Goal: Task Accomplishment & Management: Use online tool/utility

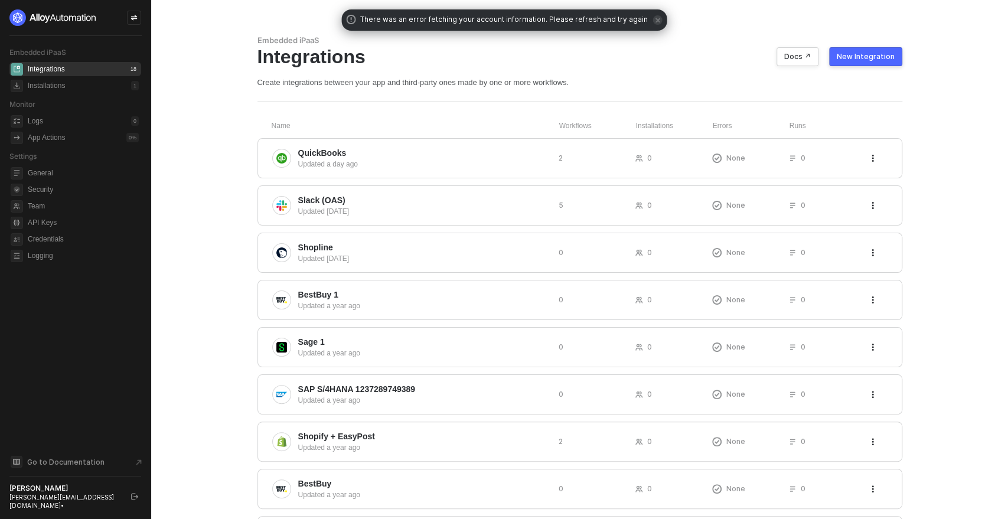
click at [858, 57] on div "New Integration" at bounding box center [866, 56] width 58 height 9
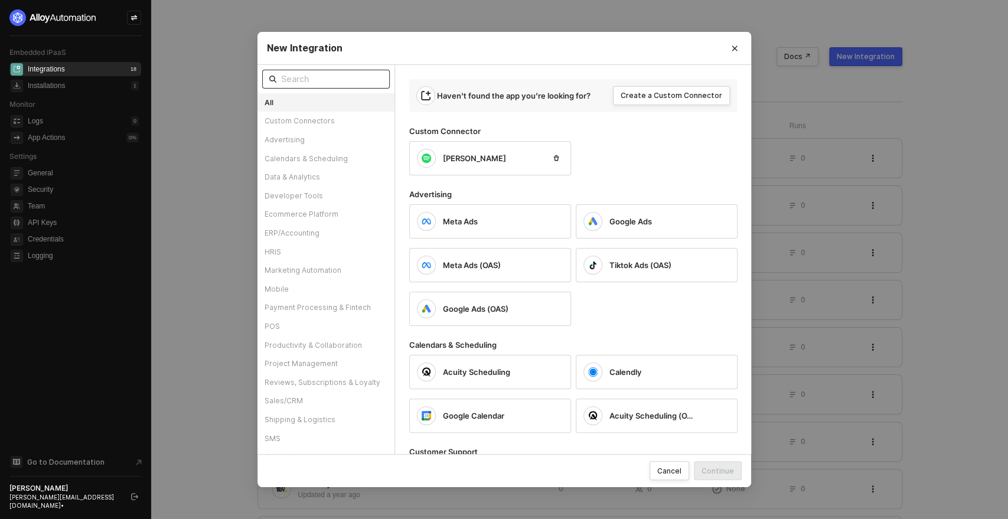
click at [347, 81] on input "text" at bounding box center [332, 79] width 102 height 13
type input "y"
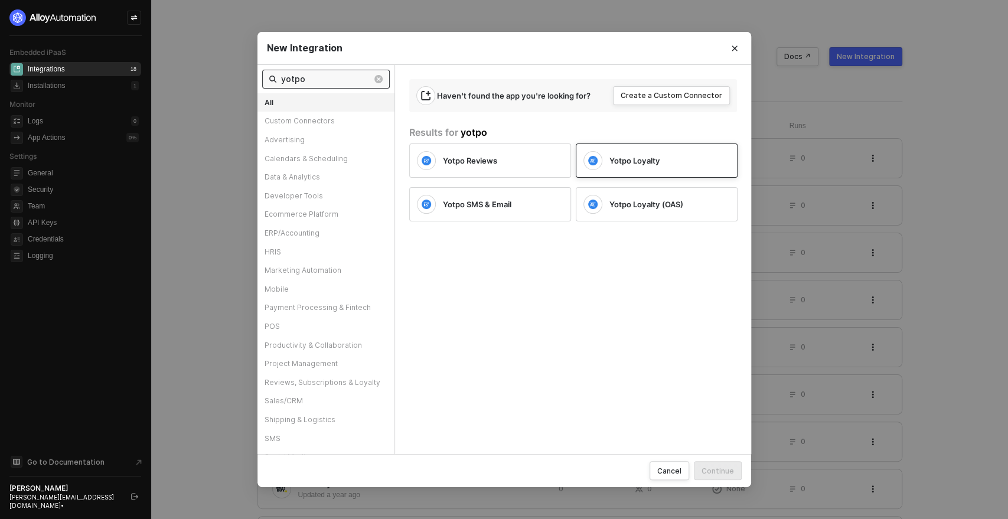
type input "yotpo"
click at [630, 166] on div "Yotpo Loyalty" at bounding box center [647, 160] width 128 height 19
click at [710, 466] on div "Continue" at bounding box center [717, 471] width 32 height 10
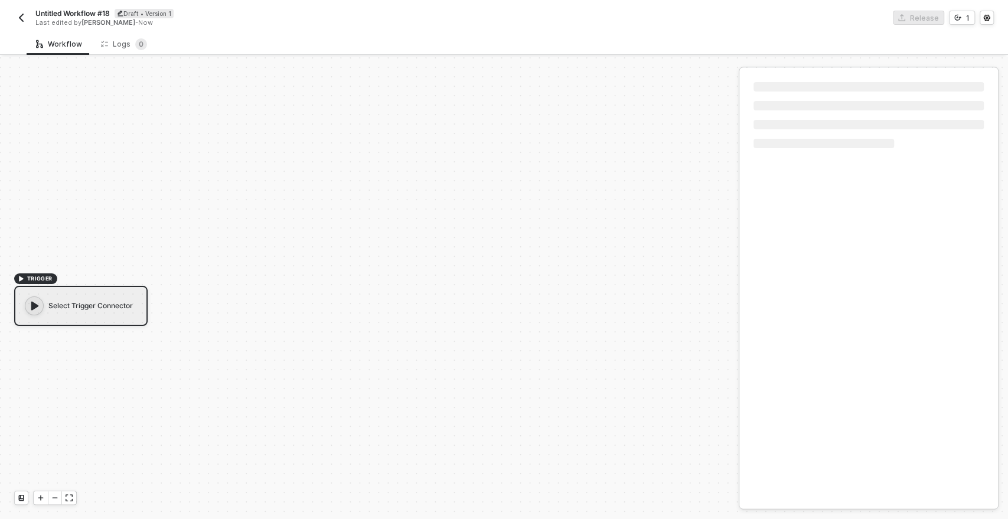
scroll to position [21, 0]
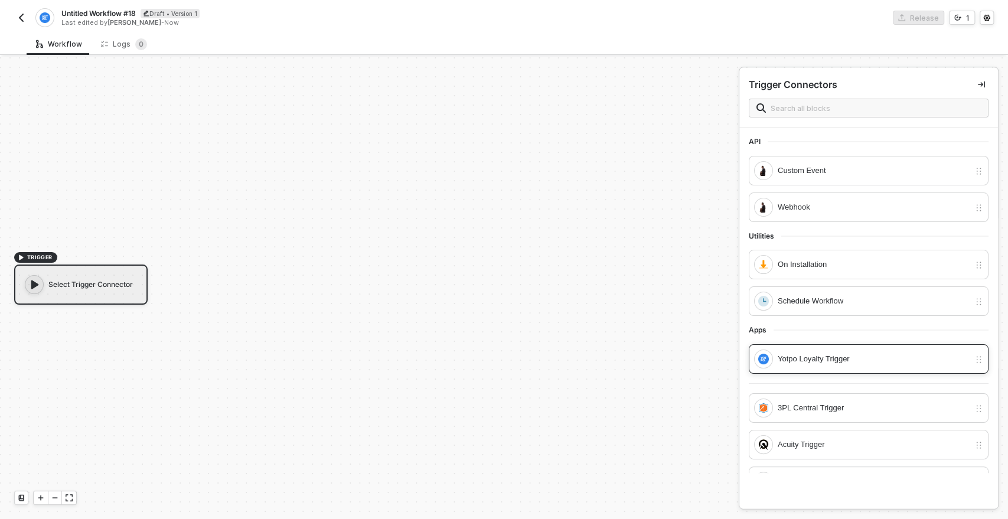
click at [792, 352] on div "Yotpo Loyalty Trigger" at bounding box center [873, 358] width 192 height 13
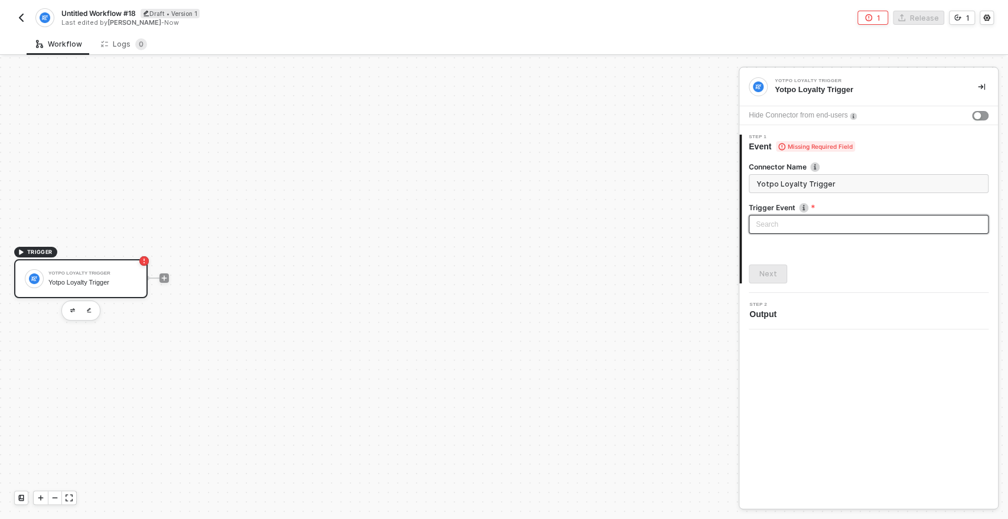
click at [778, 227] on input "search" at bounding box center [869, 224] width 226 height 18
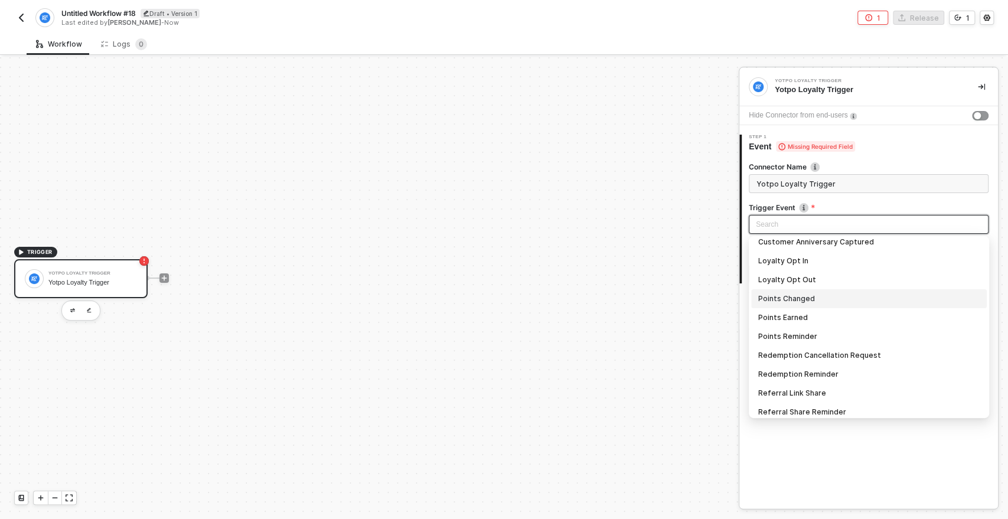
scroll to position [120, 0]
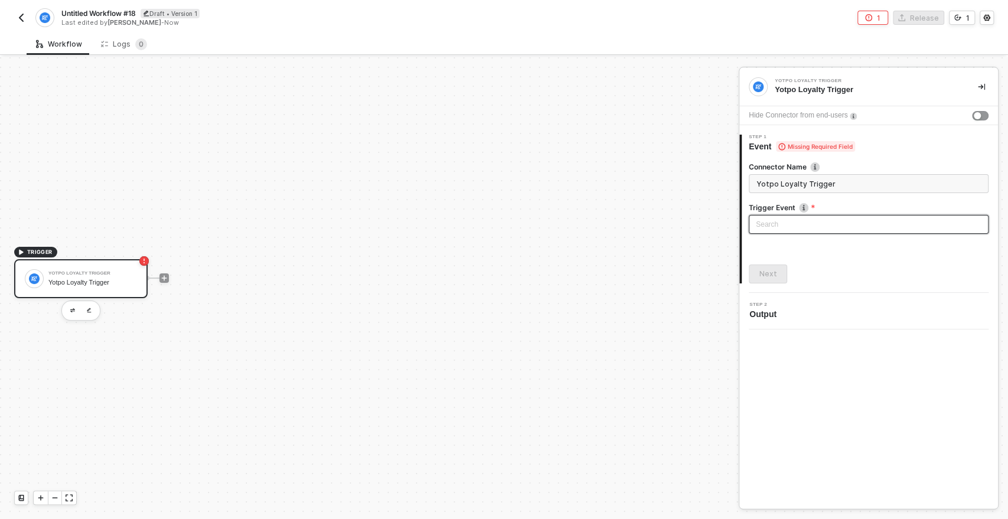
click at [767, 222] on input "search" at bounding box center [869, 224] width 226 height 18
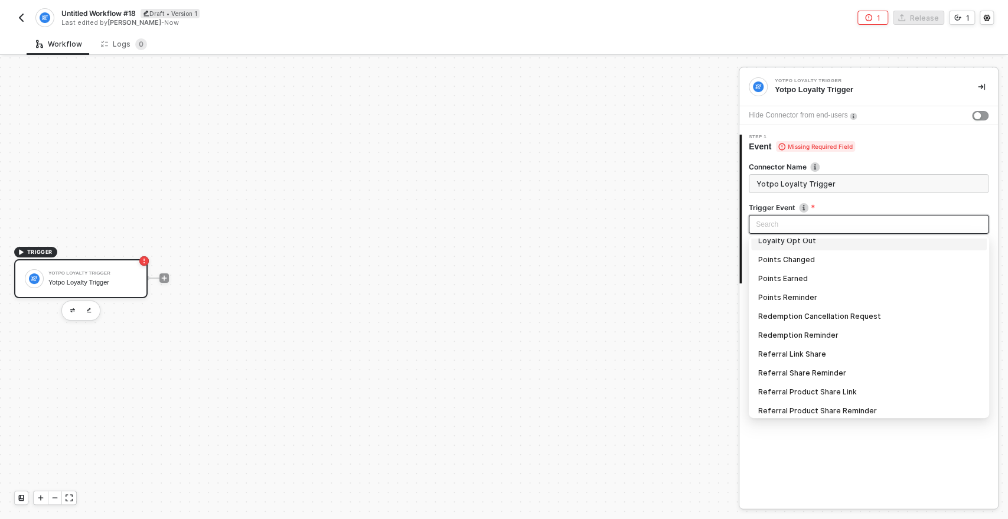
scroll to position [155, 0]
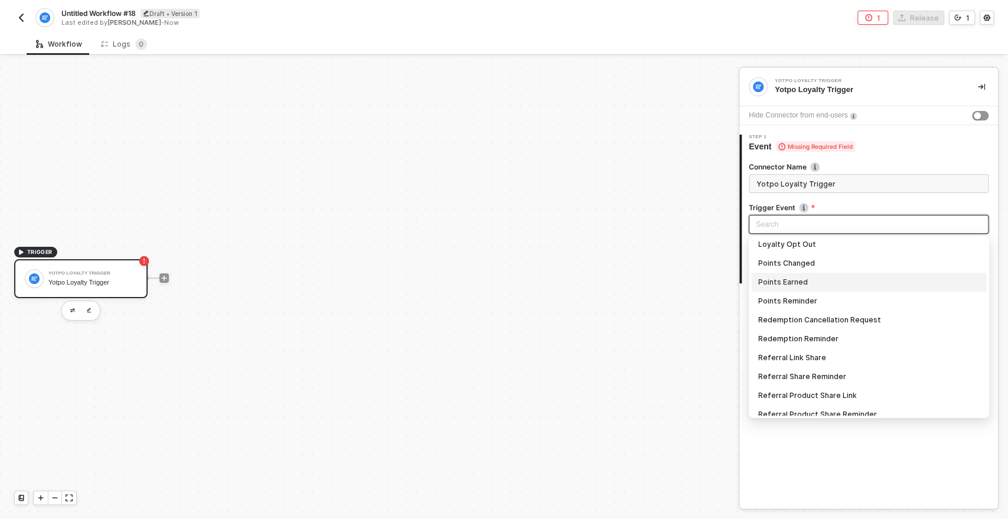
click at [793, 282] on div "Points Earned" at bounding box center [868, 282] width 221 height 13
type input "Trigger workflow when points earned"
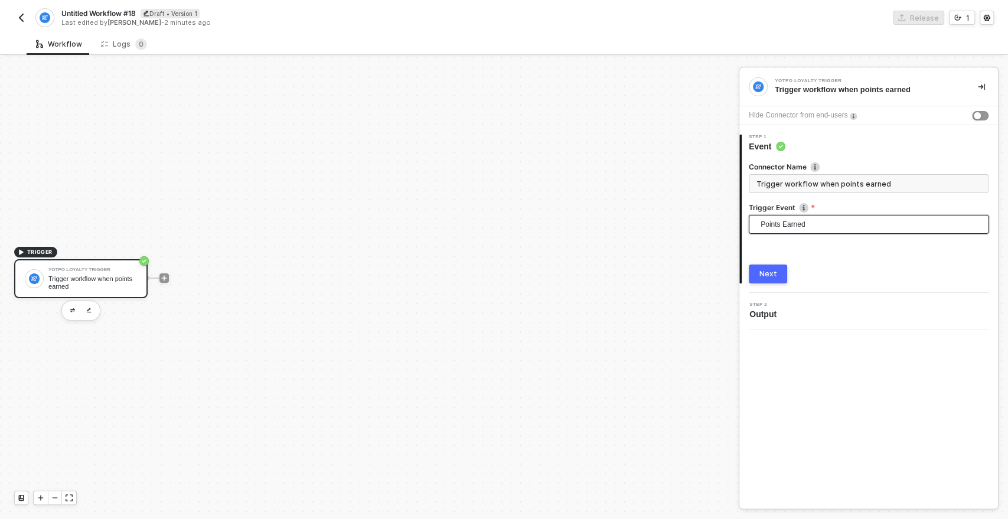
click at [759, 269] on button "Next" at bounding box center [768, 273] width 38 height 19
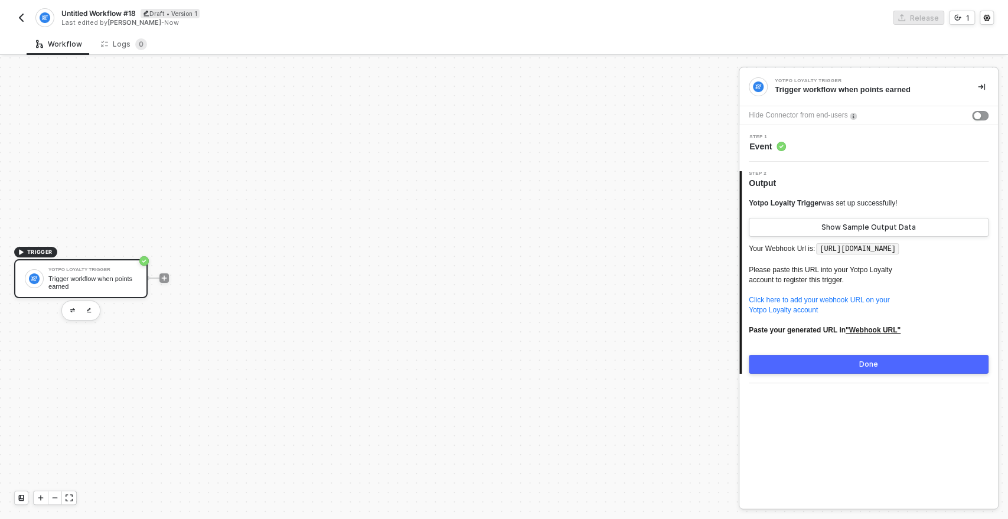
click at [775, 371] on button "Done" at bounding box center [869, 364] width 240 height 19
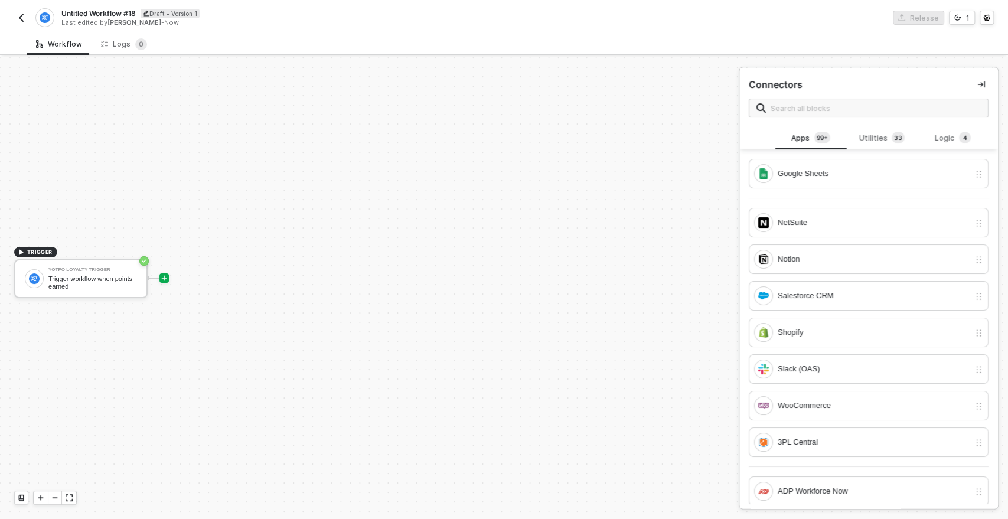
click at [18, 17] on img "button" at bounding box center [21, 17] width 9 height 9
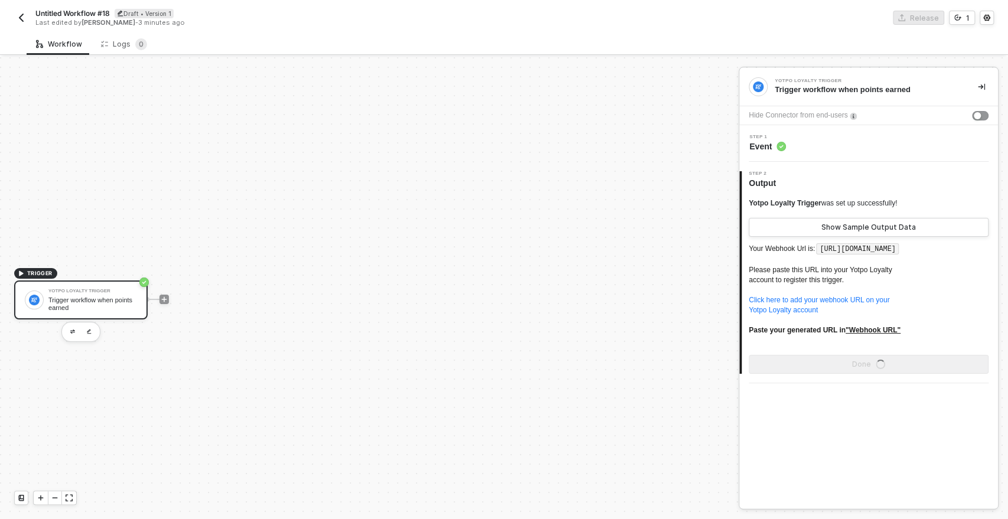
scroll to position [21, 0]
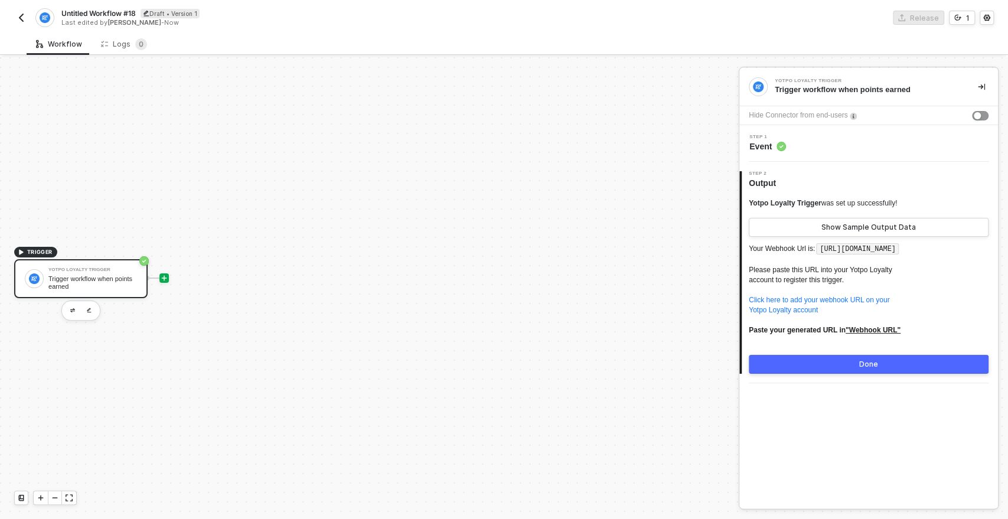
click at [164, 275] on icon "icon-play" at bounding box center [164, 278] width 7 height 7
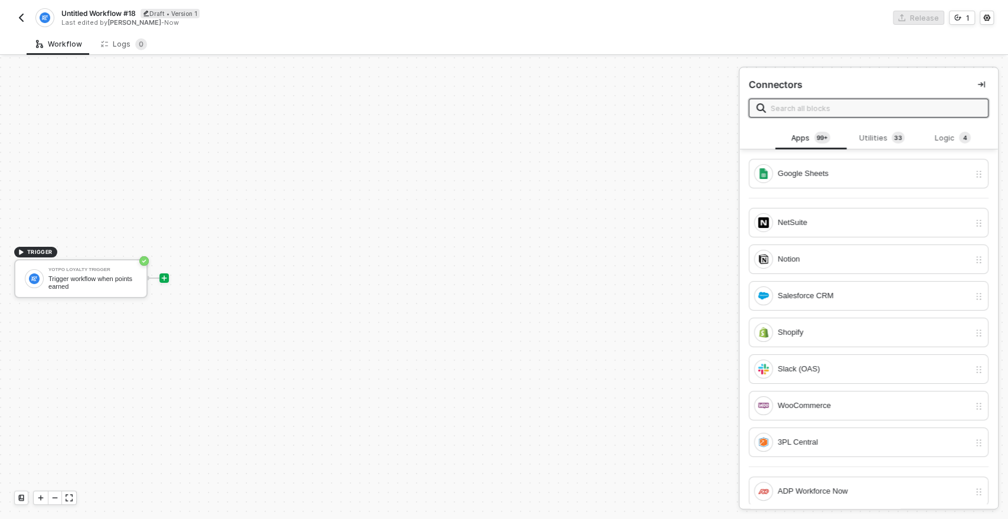
click at [791, 107] on input "text" at bounding box center [875, 108] width 210 height 13
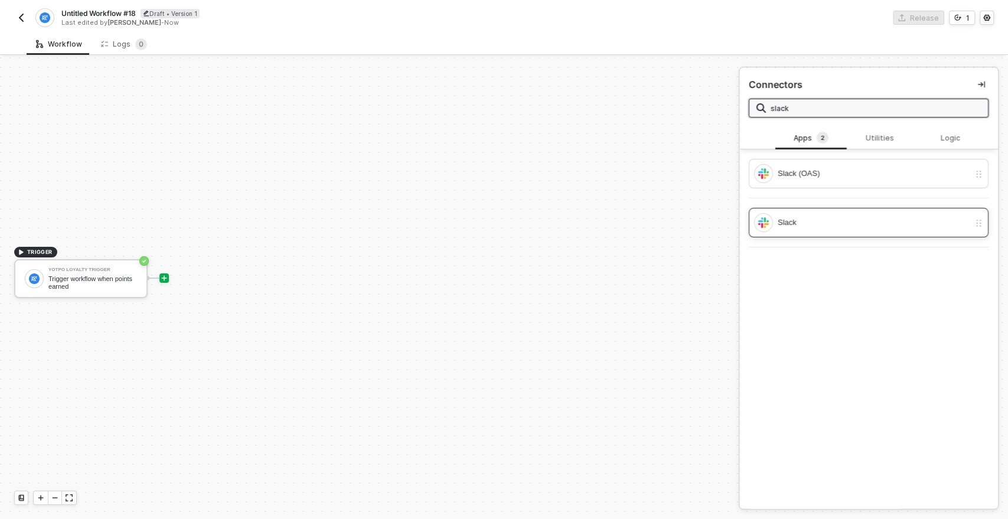
type input "slack"
click at [786, 216] on div "Slack" at bounding box center [873, 222] width 192 height 13
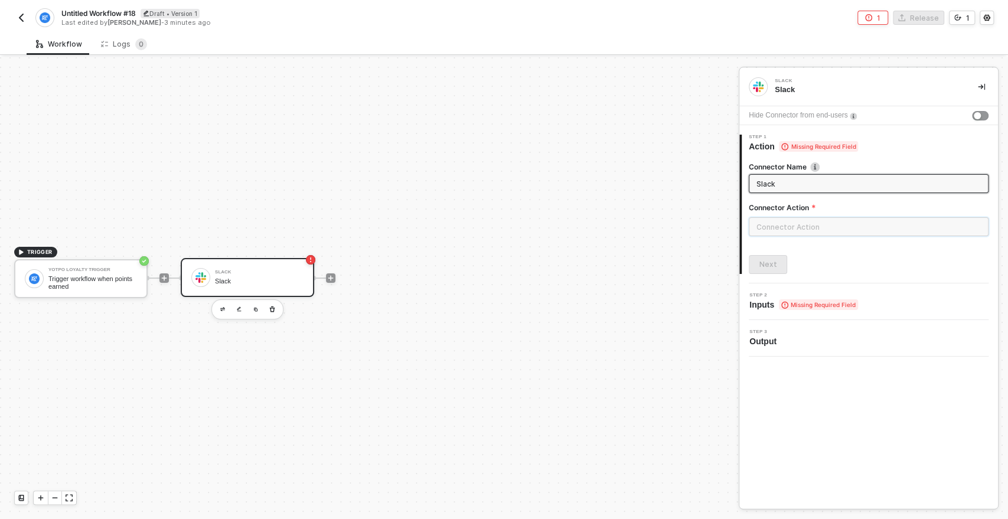
click at [770, 229] on input "text" at bounding box center [869, 226] width 240 height 19
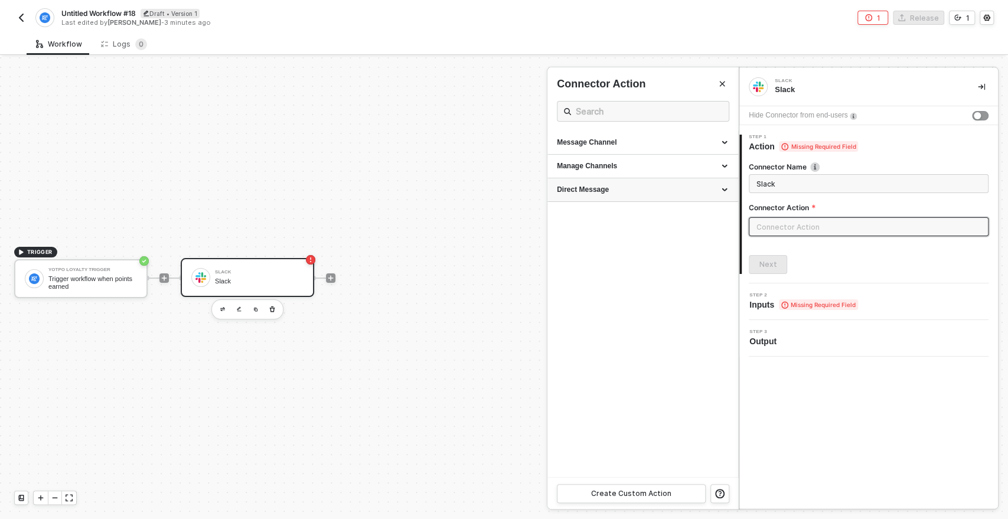
click at [599, 188] on div "Direct Message" at bounding box center [643, 190] width 172 height 10
click at [579, 211] on div "Post" at bounding box center [643, 212] width 172 height 10
type input "Post a message to another user"
type input "Direct Message - Post"
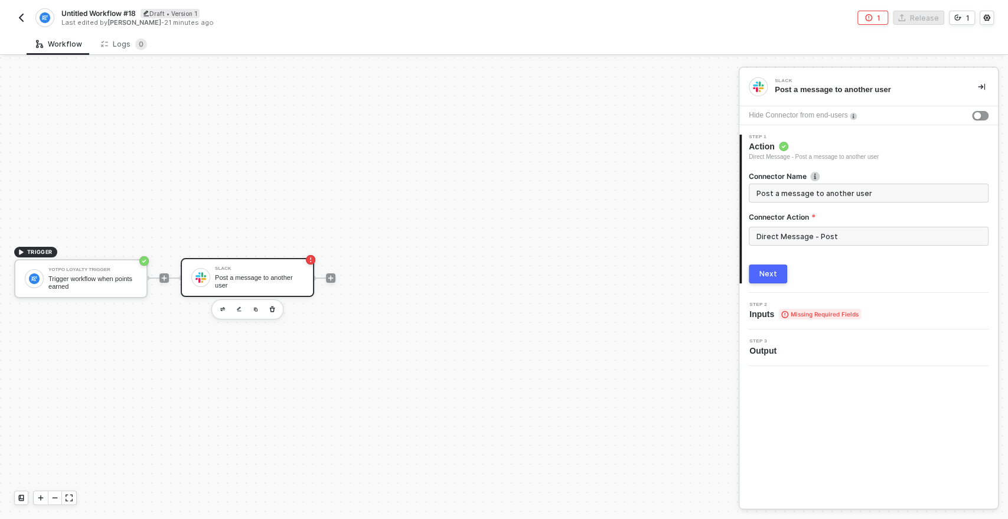
click at [773, 268] on button "Next" at bounding box center [768, 273] width 38 height 19
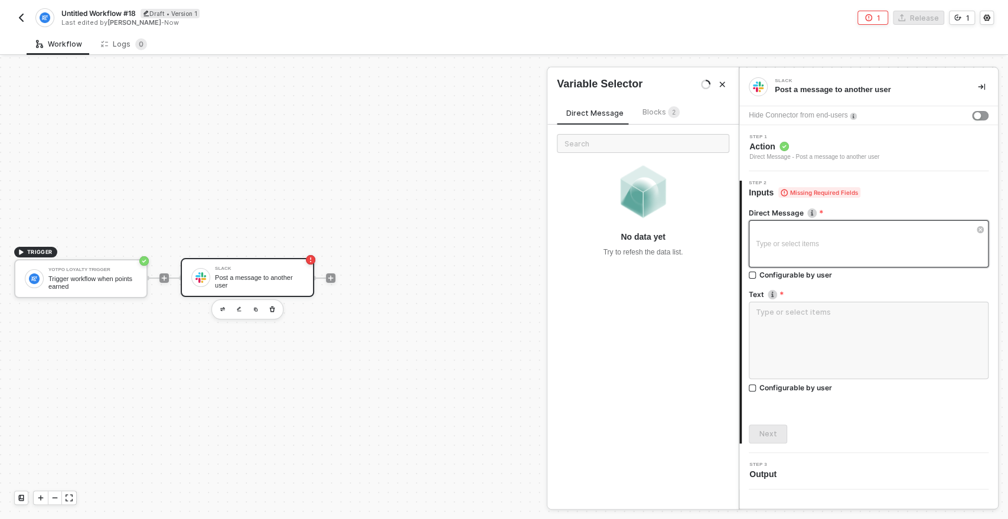
click at [798, 247] on div "Type or select items ﻿" at bounding box center [863, 243] width 214 height 11
click at [723, 86] on icon "Close" at bounding box center [722, 84] width 5 height 5
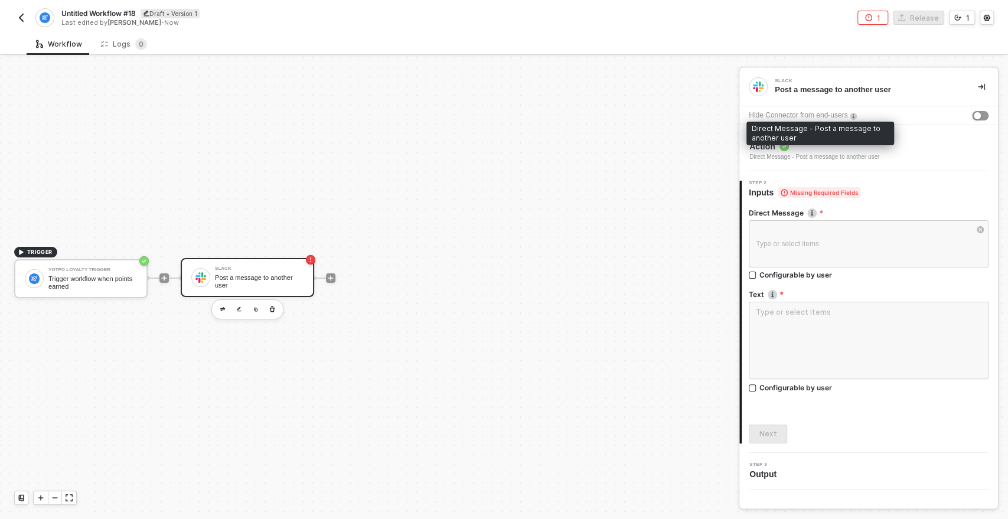
click at [798, 159] on div "Direct Message - Post a message to another user" at bounding box center [814, 156] width 130 height 9
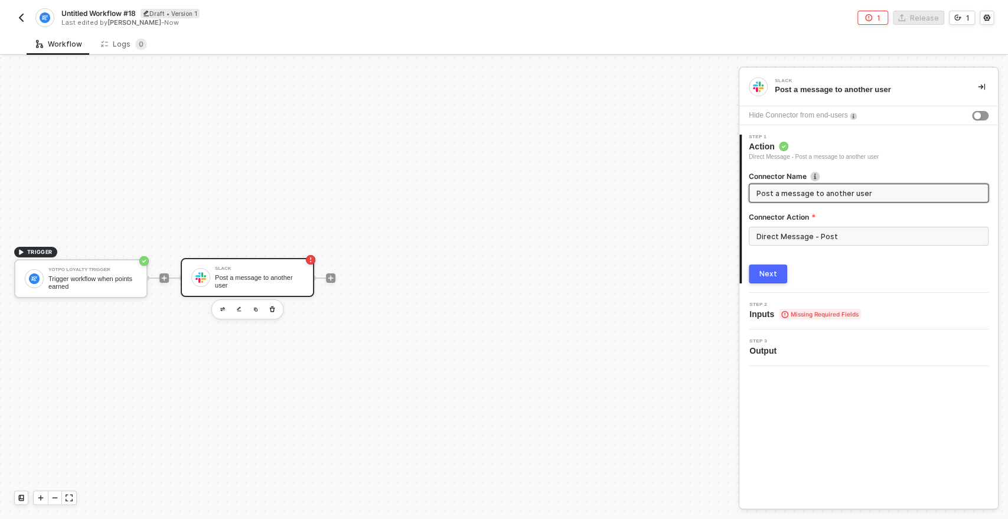
click at [771, 225] on div "Connector Action" at bounding box center [869, 219] width 240 height 15
click at [767, 234] on input "Direct Message - Post" at bounding box center [869, 236] width 240 height 19
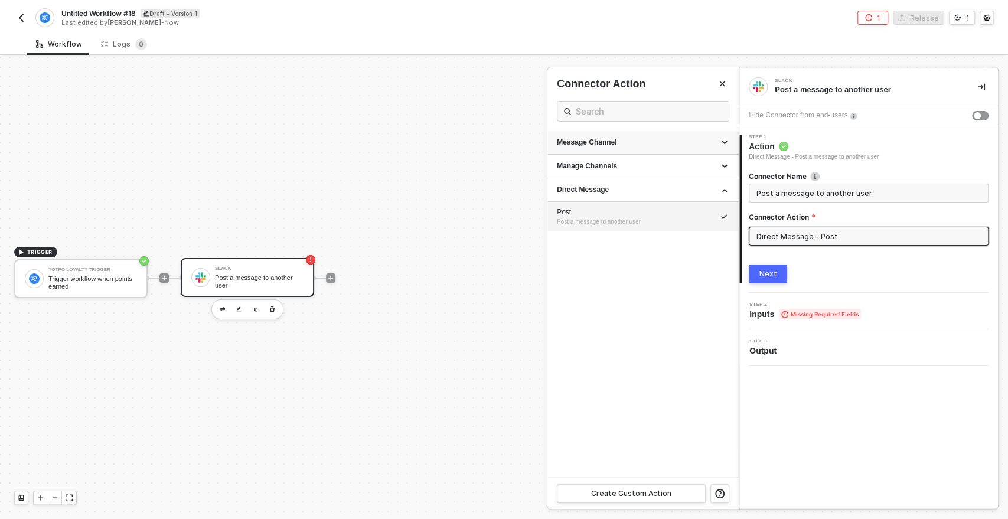
click at [613, 144] on div "Message Channel" at bounding box center [643, 143] width 172 height 10
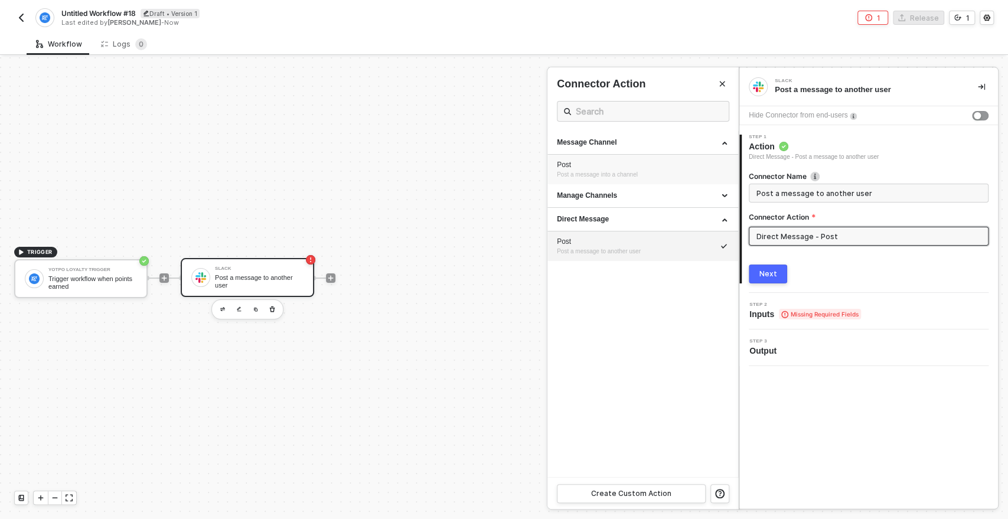
click at [604, 166] on div "Post" at bounding box center [643, 165] width 172 height 10
type input "Post a message into a channel"
type input "Message Channel - Post"
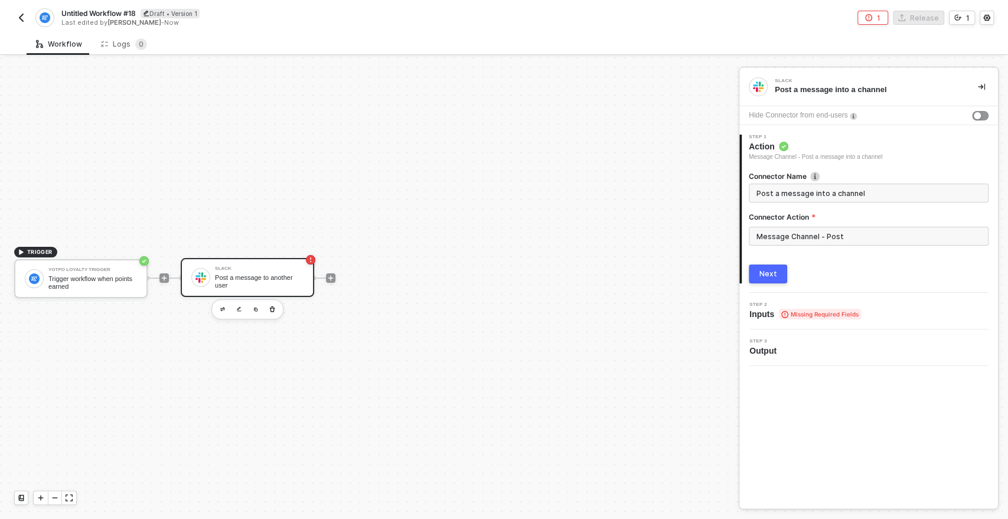
click at [775, 270] on div "Next" at bounding box center [768, 273] width 18 height 9
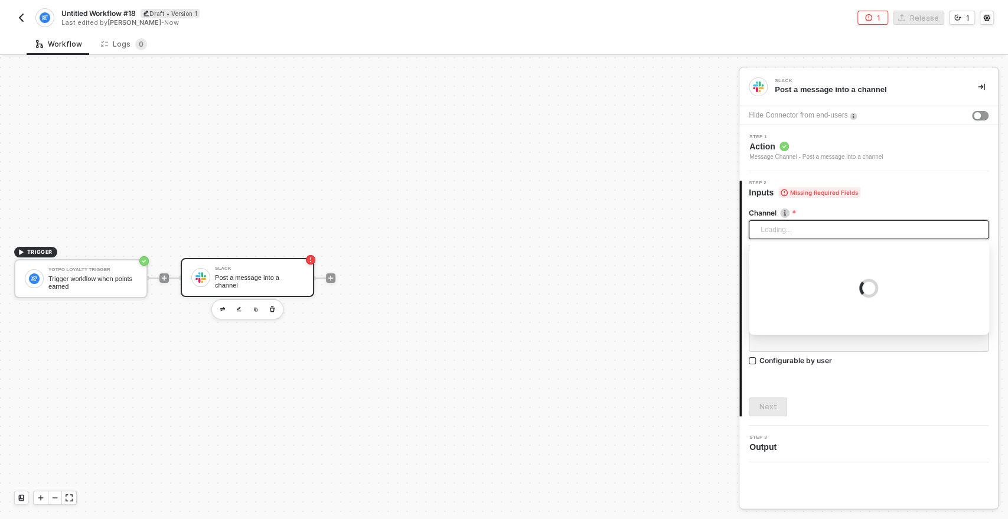
click at [774, 230] on div "Loading..." at bounding box center [869, 229] width 240 height 19
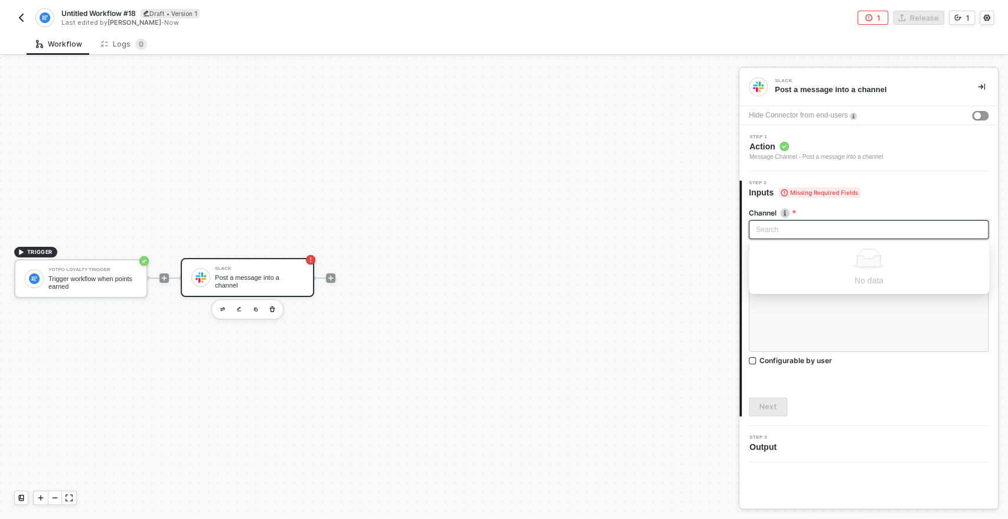
click at [774, 230] on input "search" at bounding box center [869, 230] width 226 height 18
type input "#general"
click at [714, 273] on div "TRIGGER Yotpo Loyalty Trigger Trigger workflow when points earned Slack Post a …" at bounding box center [366, 277] width 733 height 483
click at [775, 234] on div "Loading..." at bounding box center [869, 229] width 240 height 19
type input "dfd"
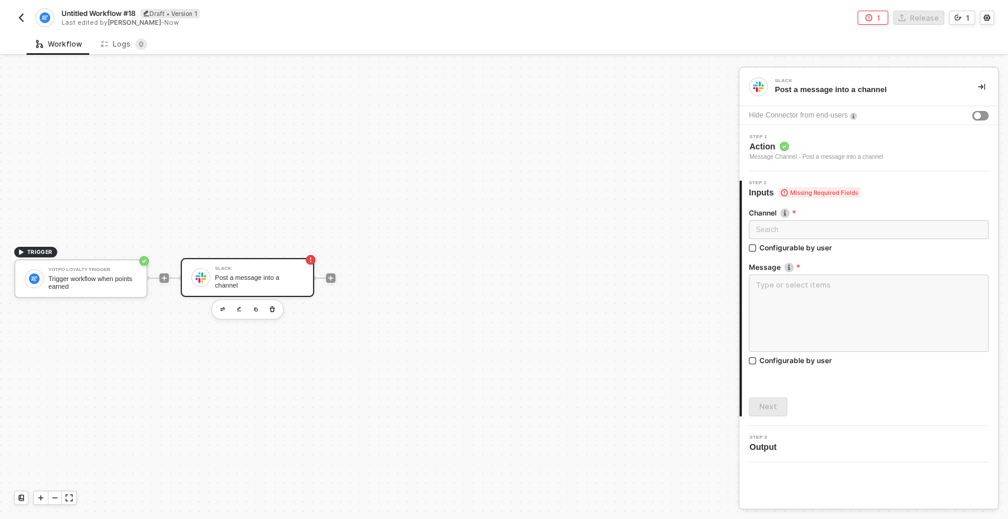
click at [701, 334] on div "TRIGGER Yotpo Loyalty Trigger Trigger workflow when points earned Slack Post a …" at bounding box center [366, 277] width 733 height 483
click at [791, 233] on input "search" at bounding box center [869, 230] width 226 height 18
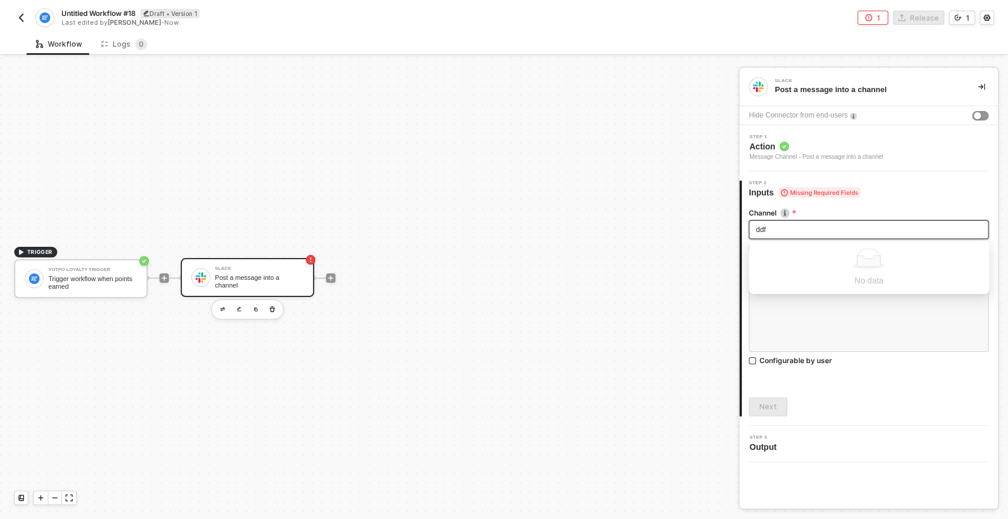
type input "ddff"
click at [755, 246] on input "Configurable by user" at bounding box center [753, 248] width 8 height 8
checkbox input "true"
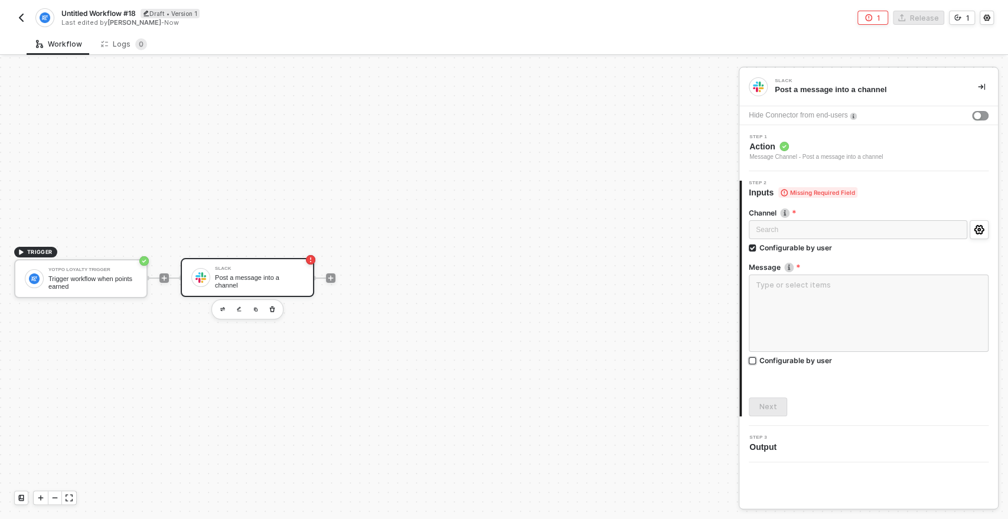
click at [752, 361] on input "Configurable by user" at bounding box center [753, 361] width 8 height 8
checkbox input "true"
click at [763, 410] on div "Next" at bounding box center [768, 406] width 18 height 9
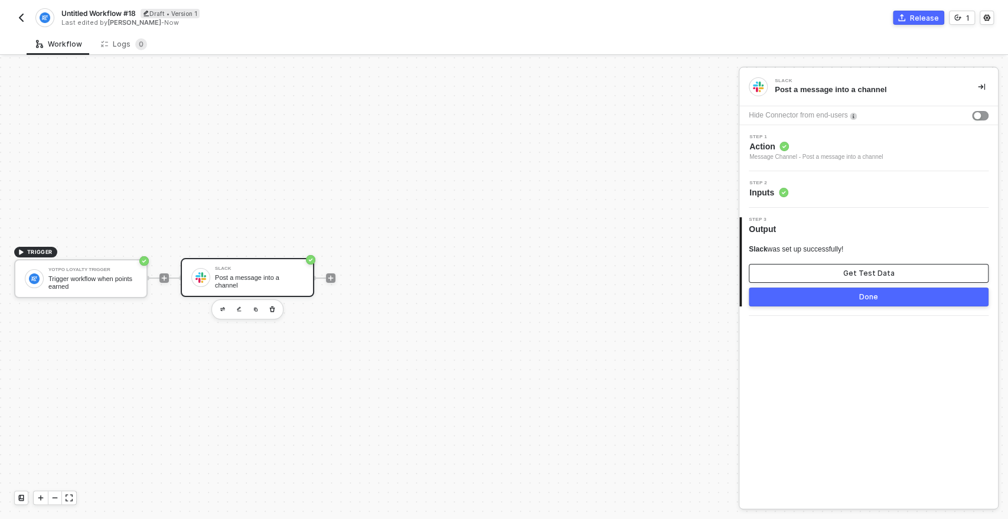
click at [838, 275] on button "Get Test Data" at bounding box center [869, 273] width 240 height 19
click at [834, 279] on button "Show Sample Output Data" at bounding box center [869, 273] width 240 height 19
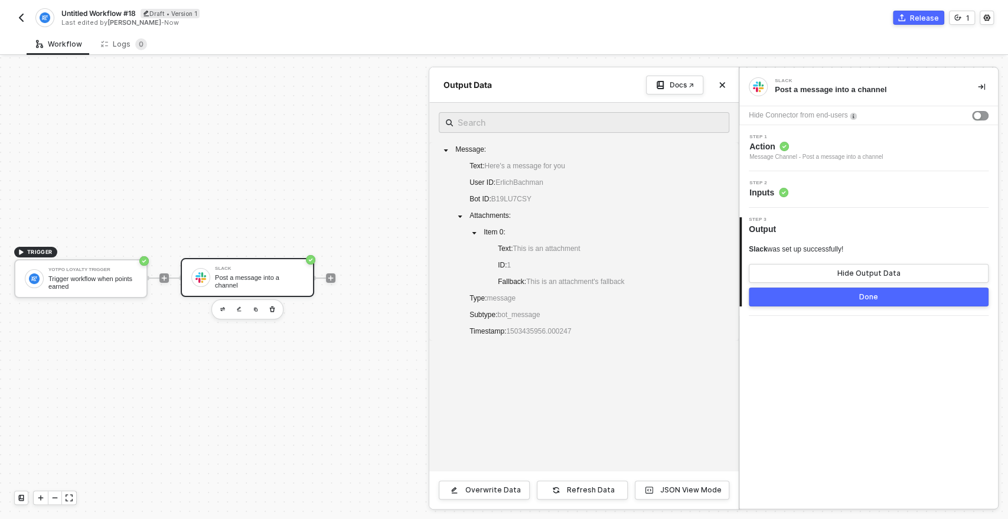
click at [821, 298] on button "Done" at bounding box center [869, 296] width 240 height 19
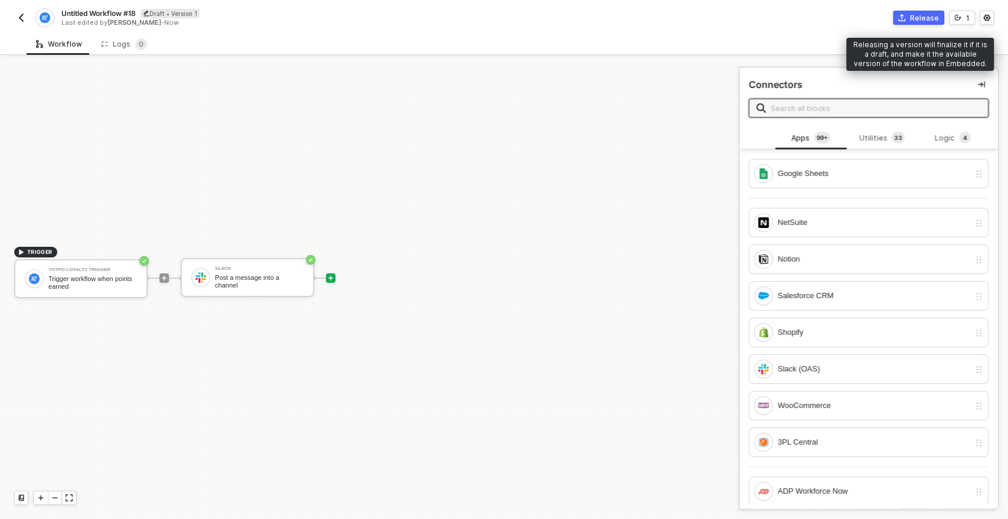
click at [921, 14] on div "Release" at bounding box center [924, 18] width 29 height 10
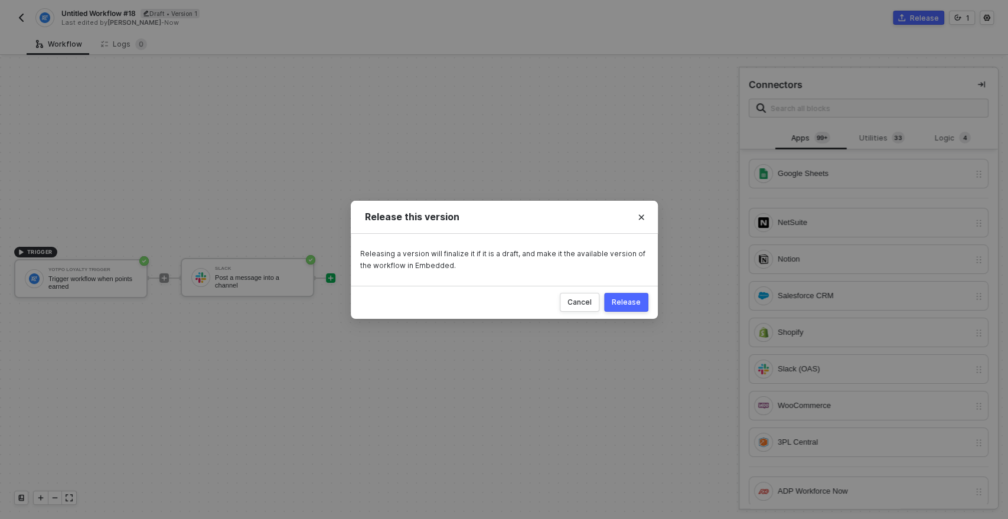
click at [634, 299] on div "Release" at bounding box center [626, 302] width 29 height 9
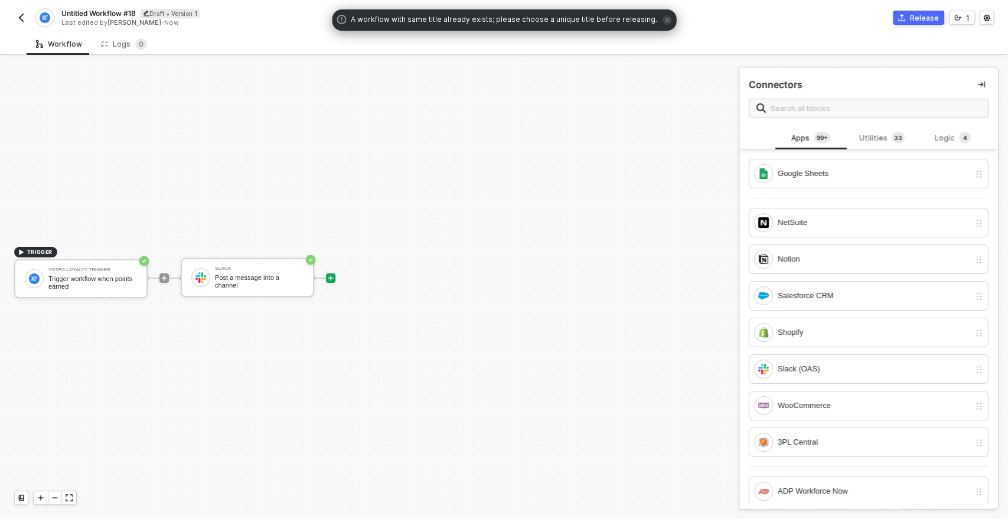
click at [111, 12] on span "Untitled Workflow #18" at bounding box center [98, 13] width 74 height 10
click at [111, 12] on input "Untitled Workflow #18" at bounding box center [161, 13] width 201 height 14
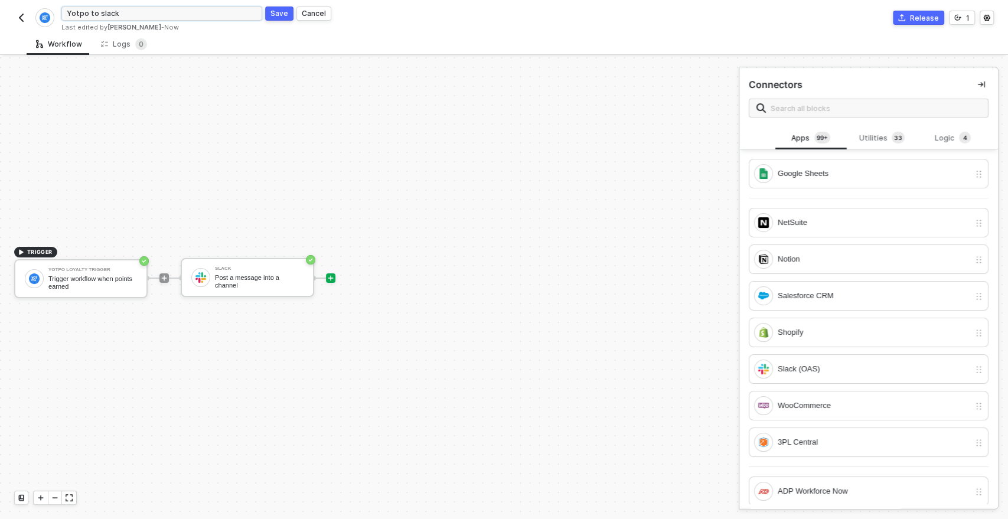
type input "Yotpo to slack"
click at [281, 12] on div "Save" at bounding box center [279, 13] width 18 height 10
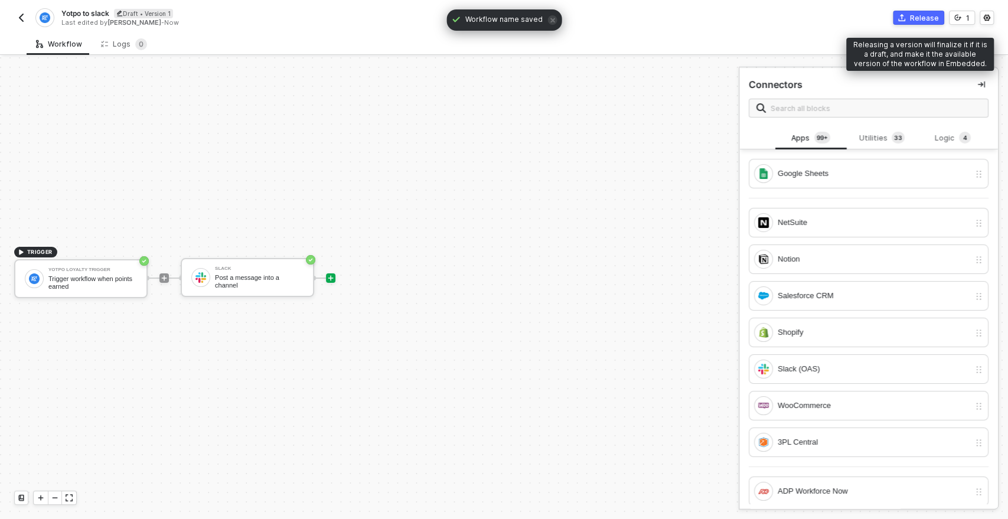
click at [912, 18] on div "Release" at bounding box center [924, 18] width 29 height 10
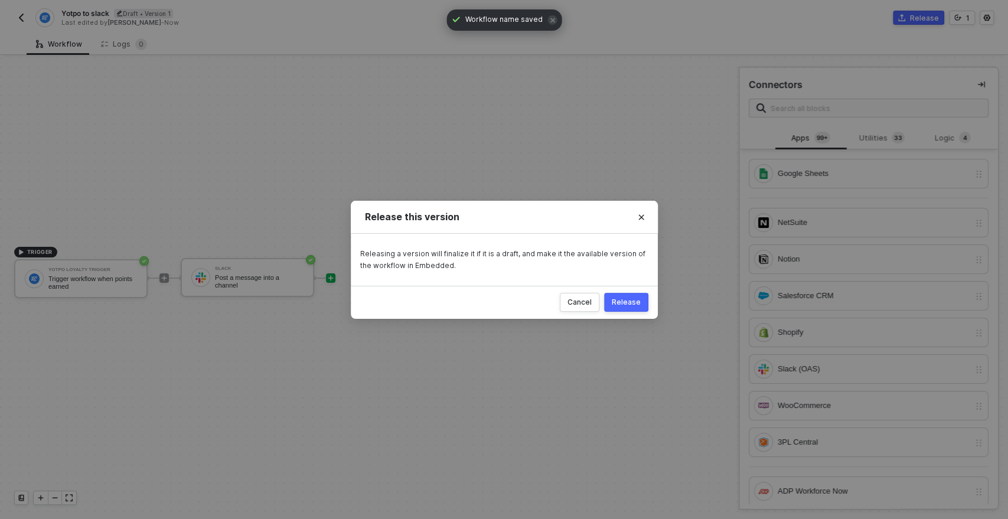
click at [616, 299] on div "Release" at bounding box center [626, 302] width 29 height 9
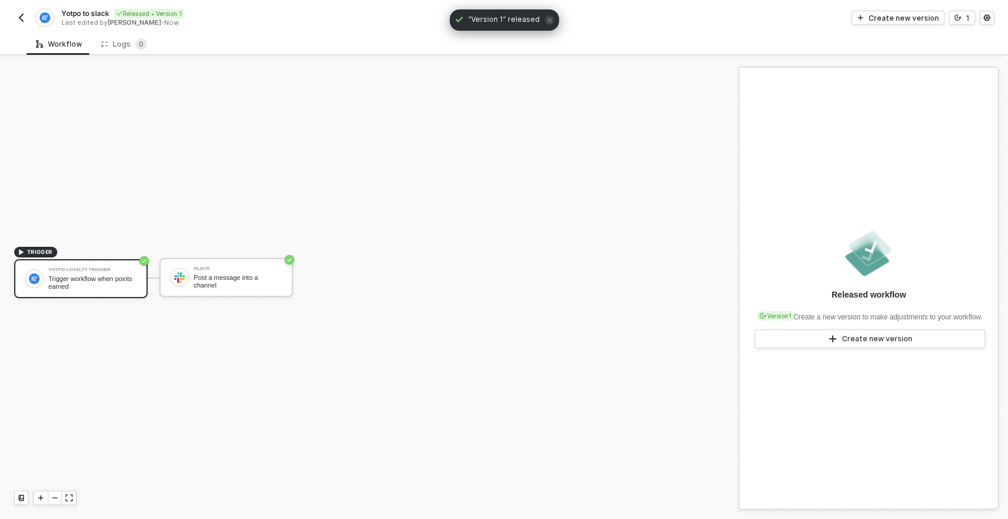
click at [19, 18] on img "button" at bounding box center [21, 17] width 9 height 9
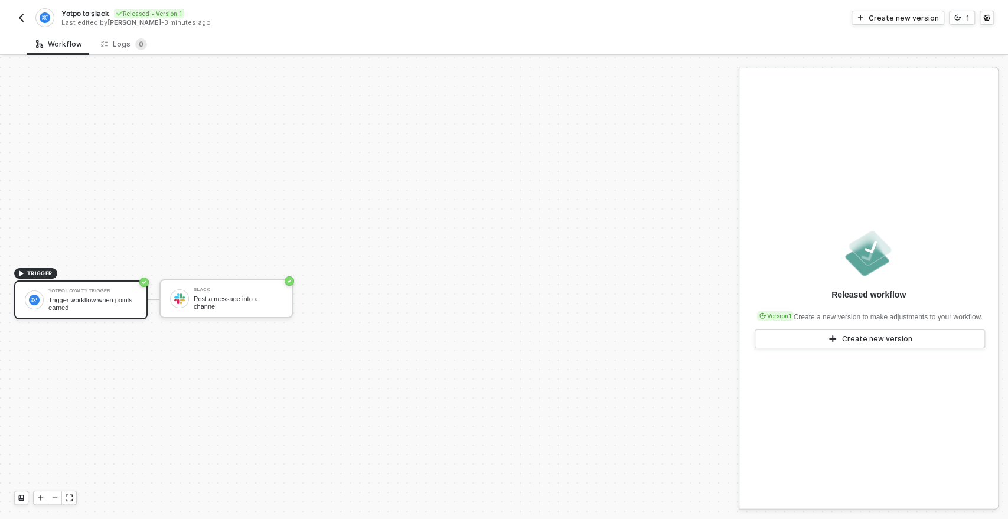
scroll to position [21, 0]
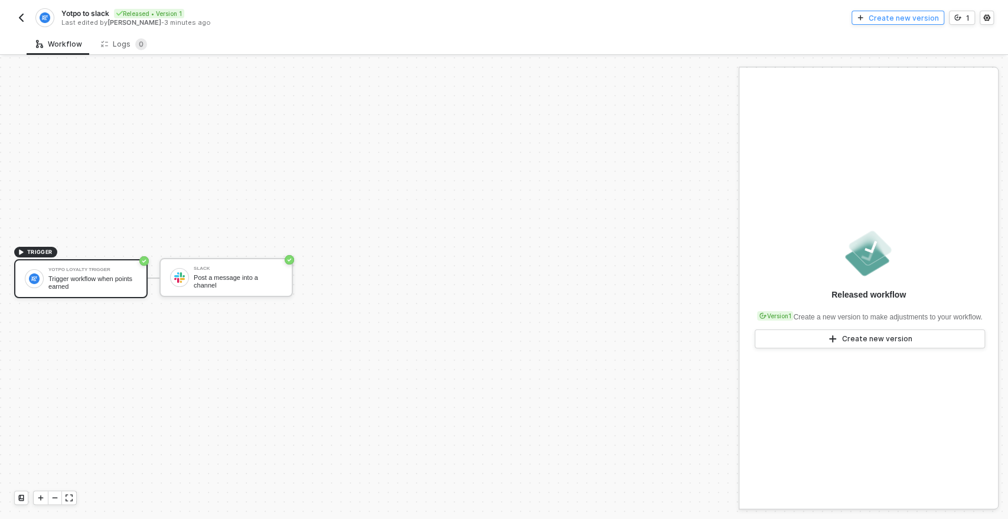
click at [904, 19] on div "Create new version" at bounding box center [903, 18] width 70 height 10
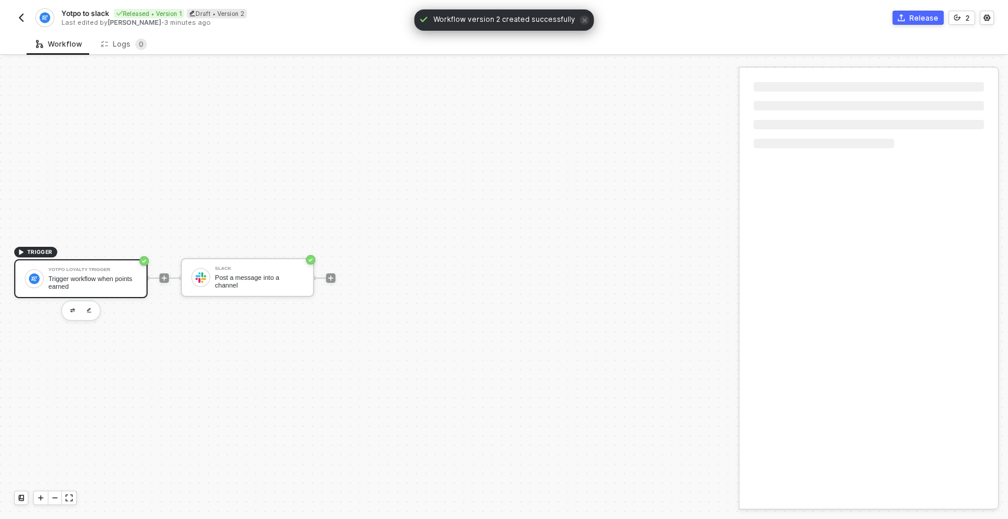
click at [112, 277] on div "Trigger workflow when points earned" at bounding box center [92, 282] width 89 height 15
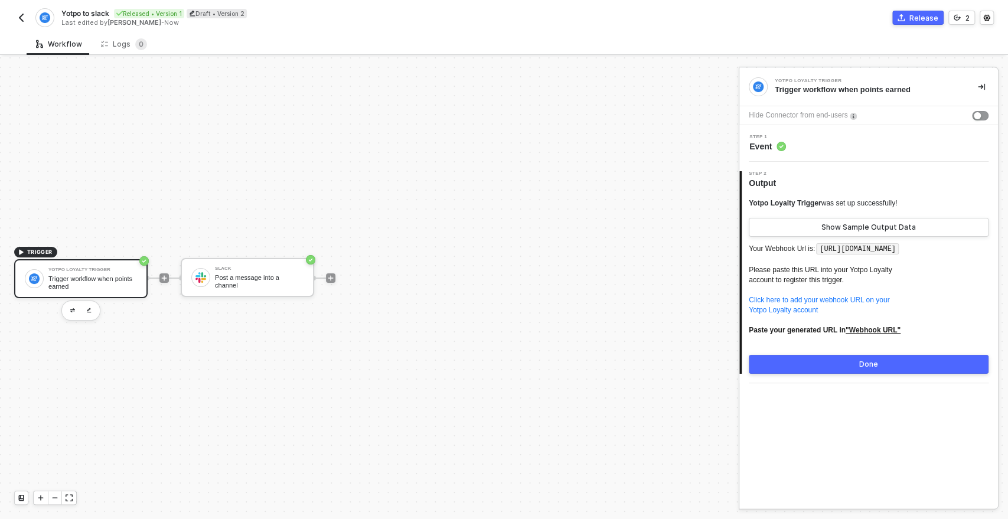
click at [20, 18] on img "button" at bounding box center [21, 17] width 9 height 9
